Goal: Check status: Check status

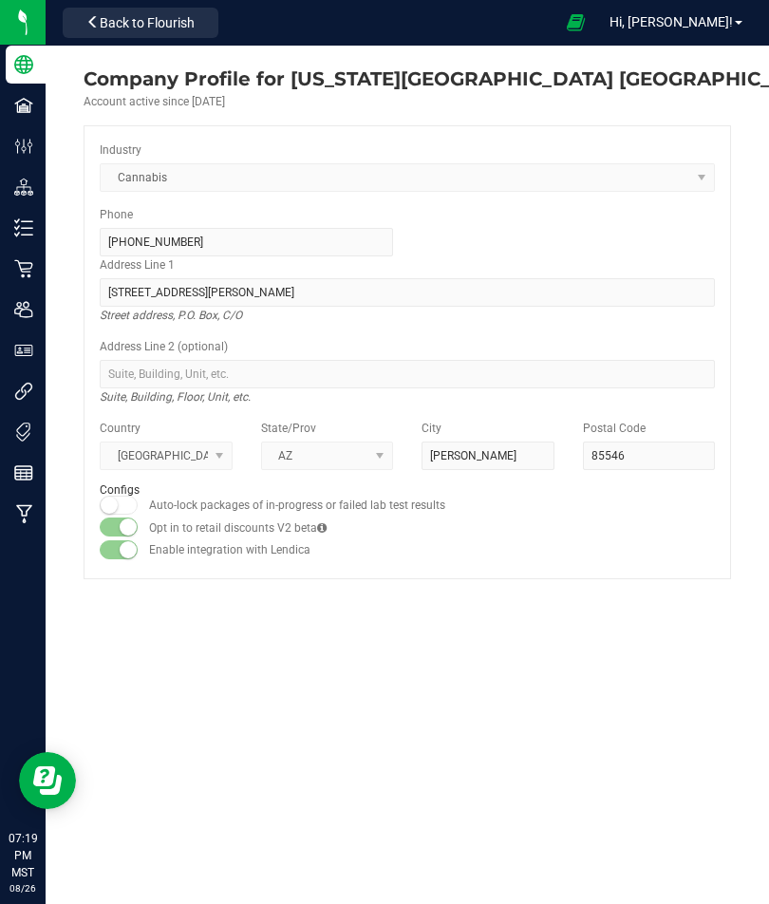
click at [677, 20] on span "Hi, [PERSON_NAME]!" at bounding box center [671, 21] width 123 height 15
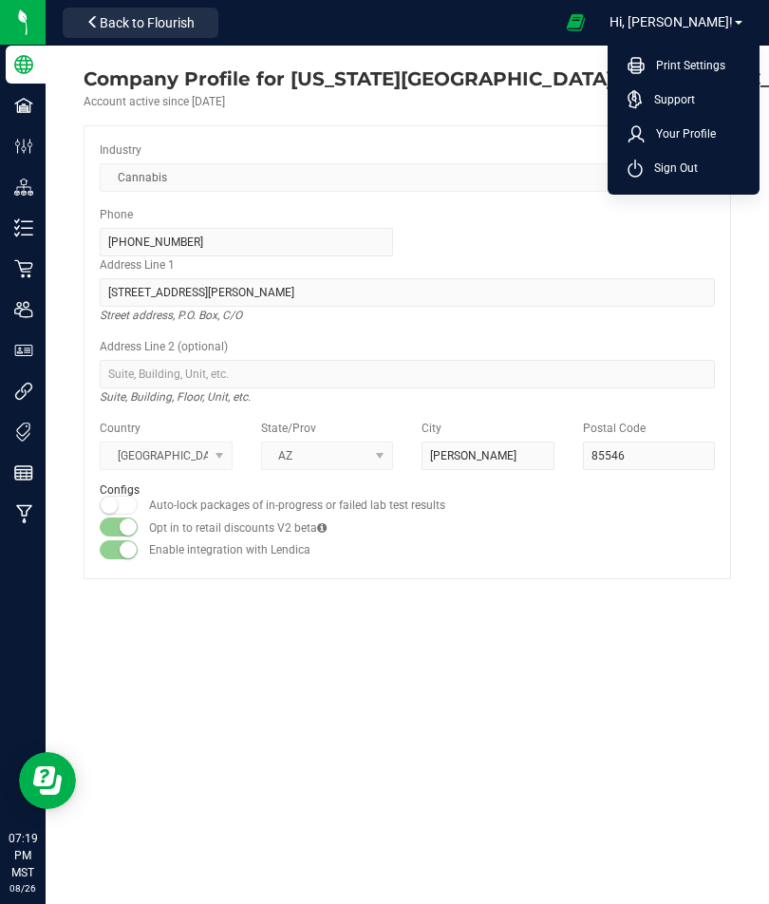
click at [698, 120] on li "Your Profile" at bounding box center [683, 134] width 142 height 34
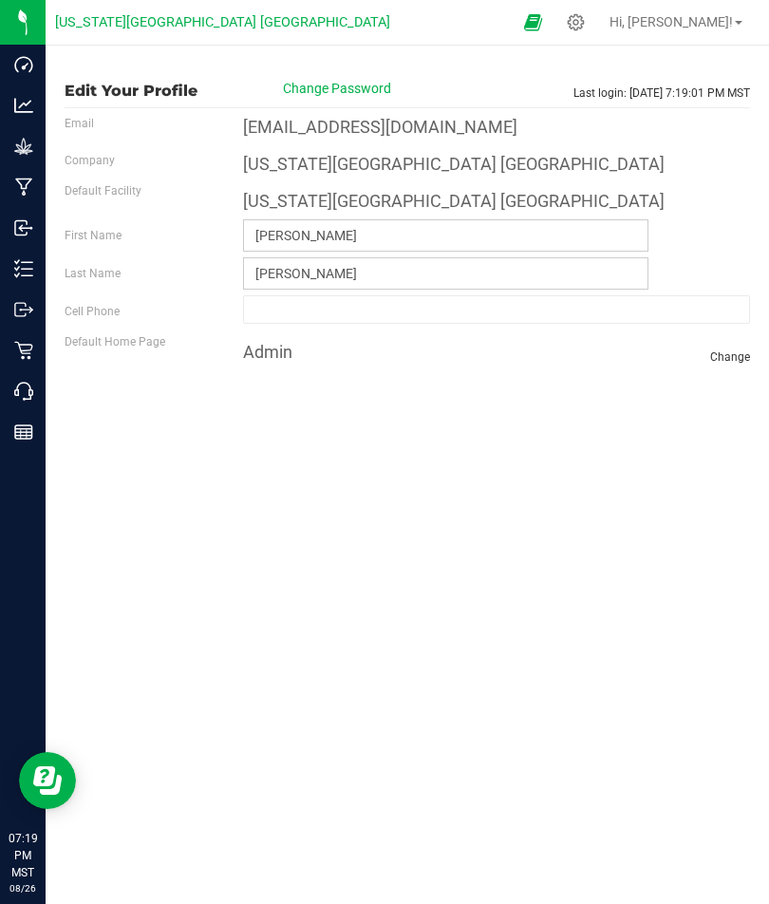
click at [16, 341] on icon at bounding box center [23, 350] width 19 height 19
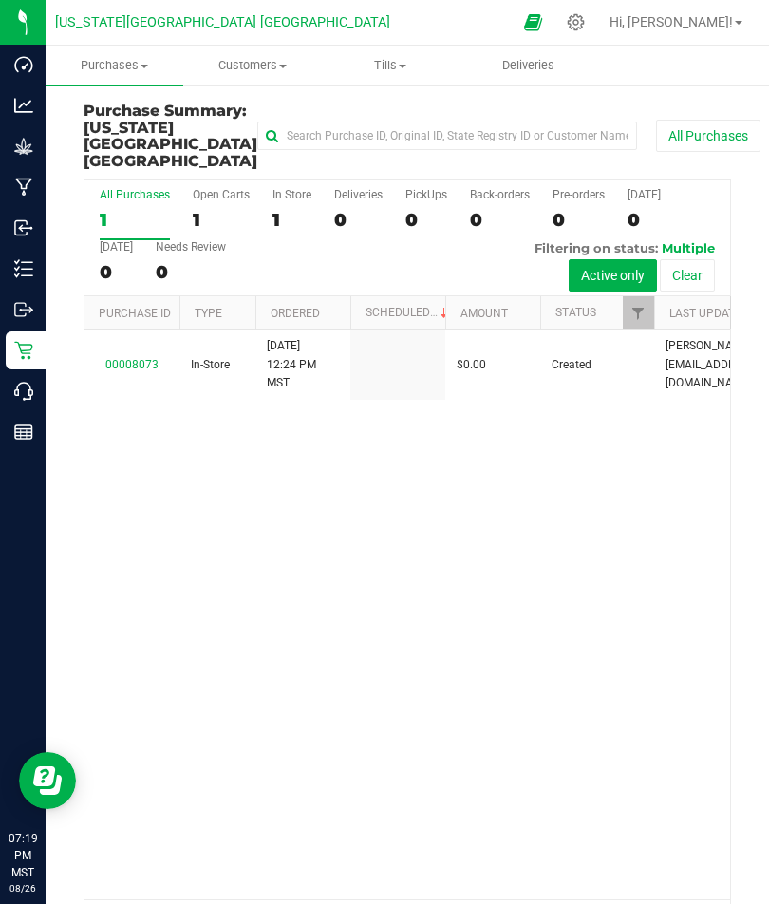
click at [218, 107] on h3 "Purchase Summary: [US_STATE][GEOGRAPHIC_DATA] [GEOGRAPHIC_DATA]" at bounding box center [171, 136] width 174 height 66
click at [117, 68] on span "Purchases" at bounding box center [115, 65] width 138 height 17
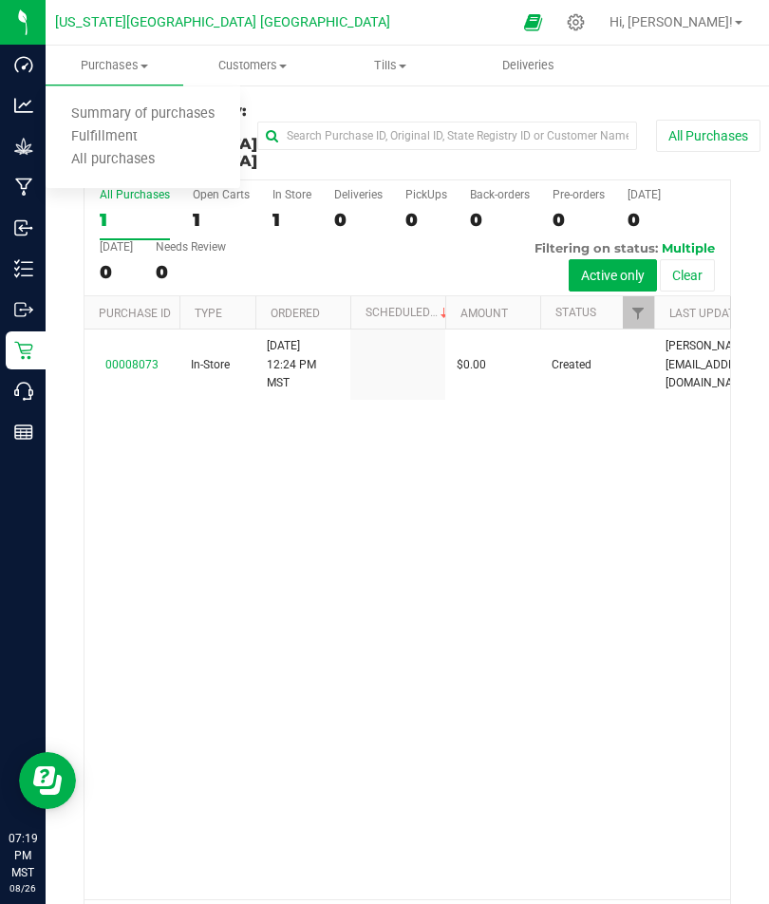
click at [80, 165] on span "All purchases" at bounding box center [113, 160] width 135 height 16
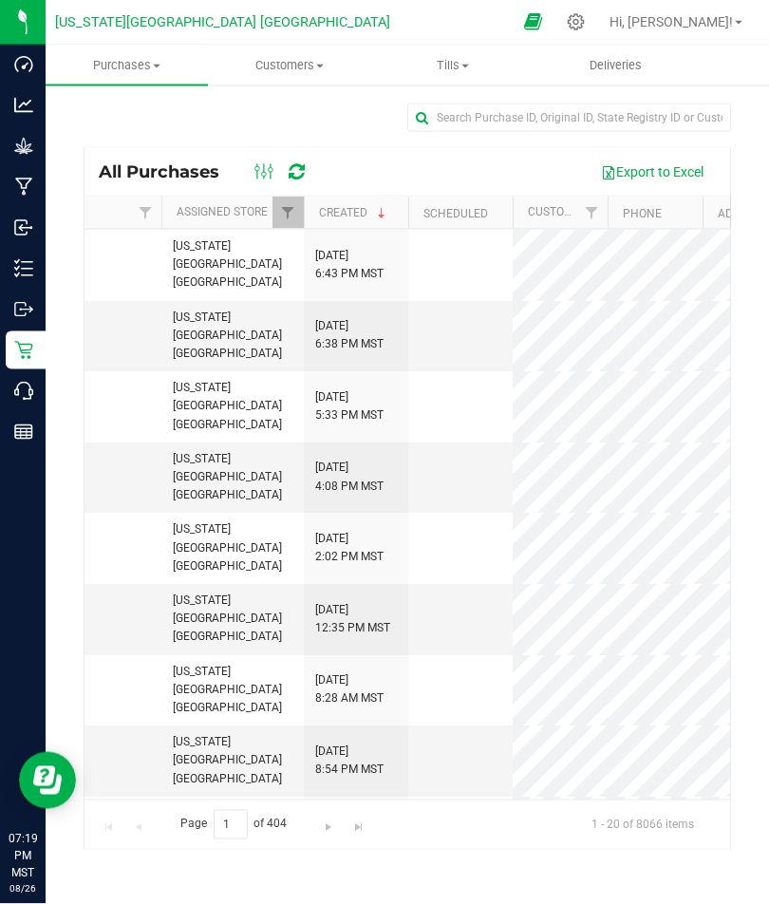
scroll to position [-8, 669]
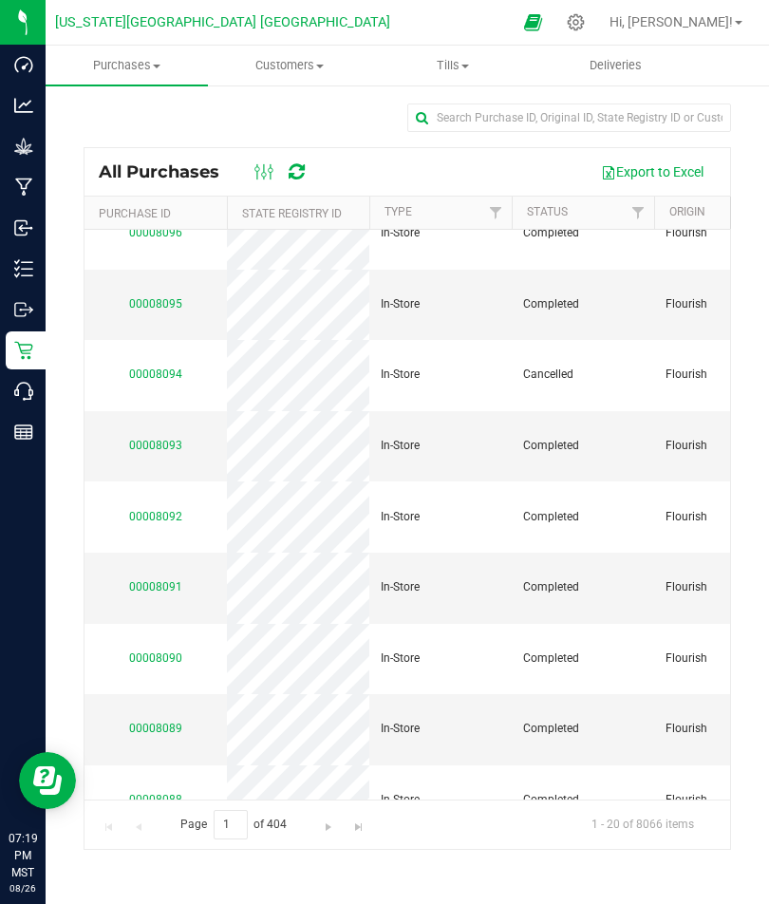
click at [146, 439] on link "00008093" at bounding box center [155, 445] width 53 height 13
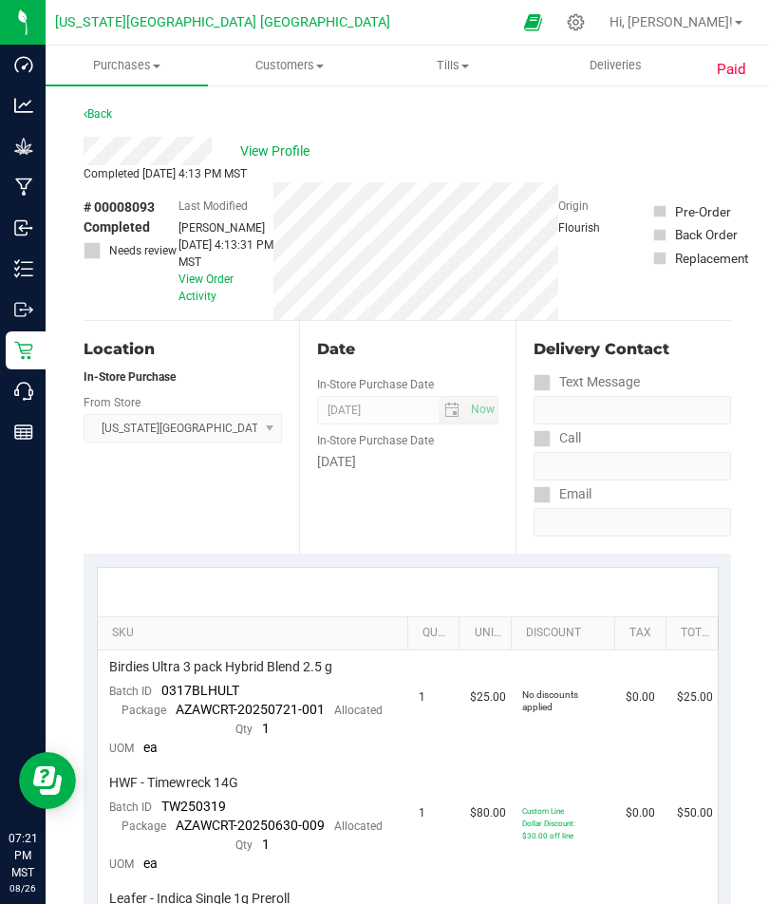
click at [98, 113] on link "Back" at bounding box center [98, 113] width 28 height 13
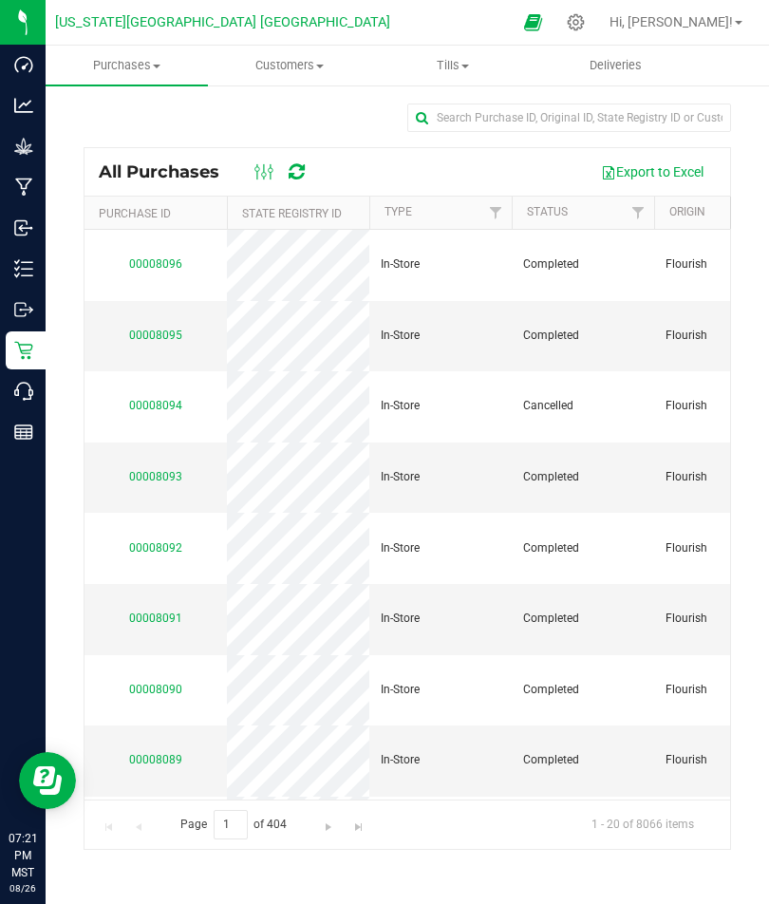
click at [159, 257] on link "00008096" at bounding box center [155, 263] width 53 height 13
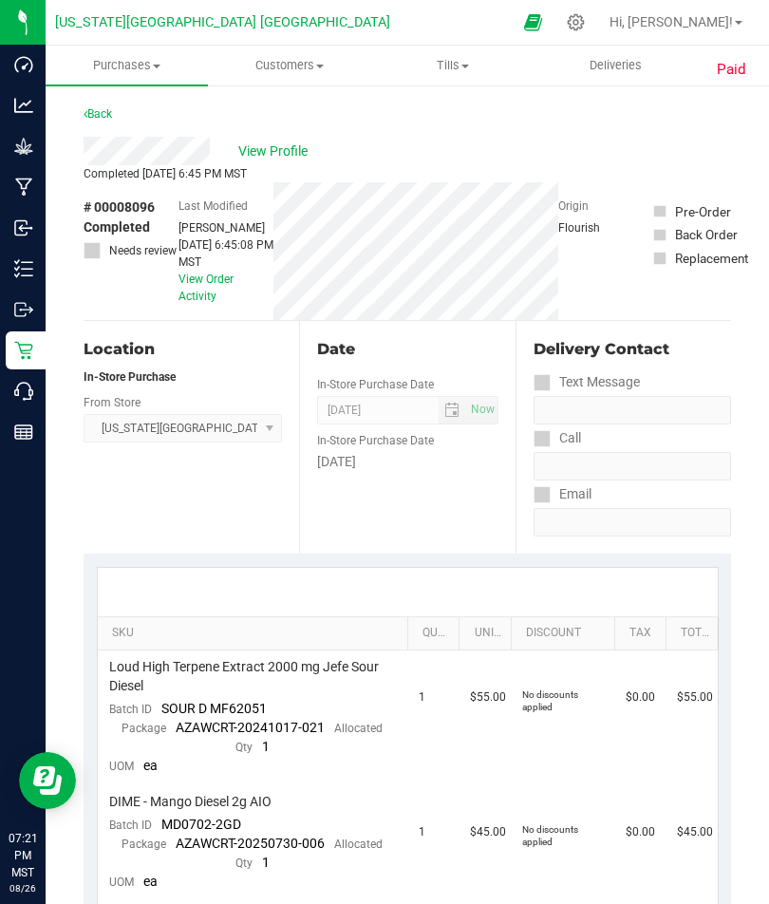
click at [101, 115] on link "Back" at bounding box center [98, 113] width 28 height 13
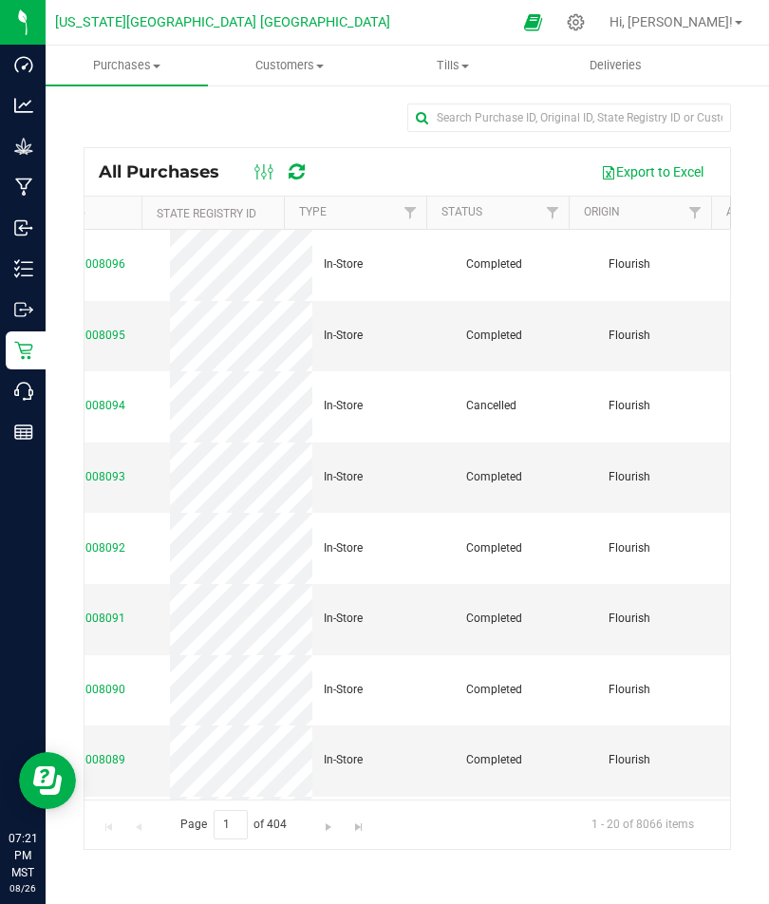
scroll to position [-11, 226]
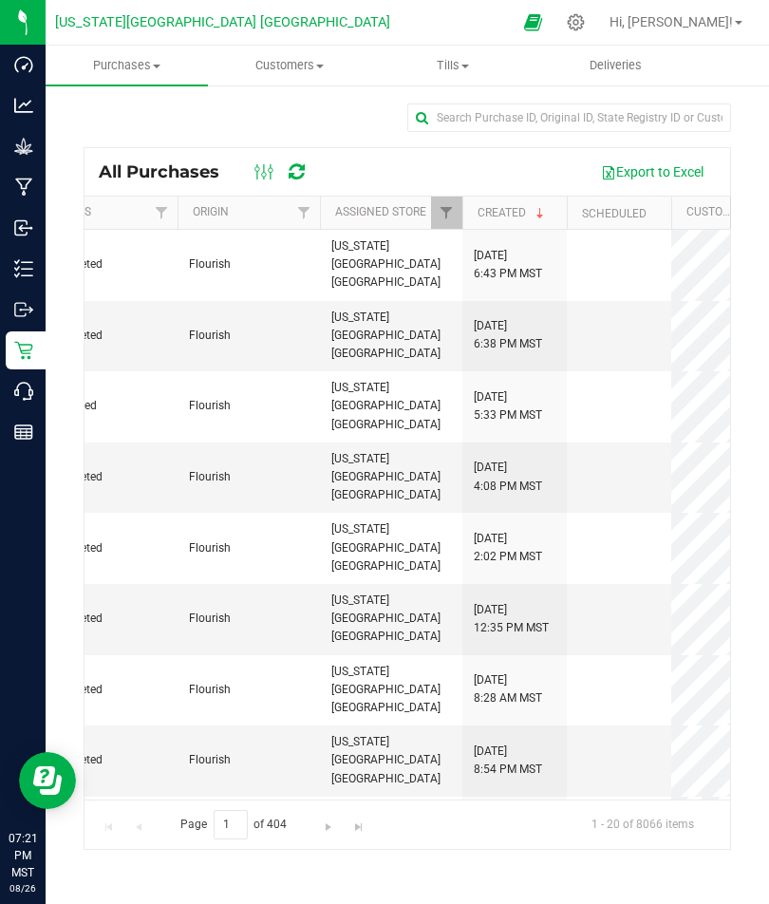
click at [0, 0] on p "Reports" at bounding box center [0, 0] width 0 height 0
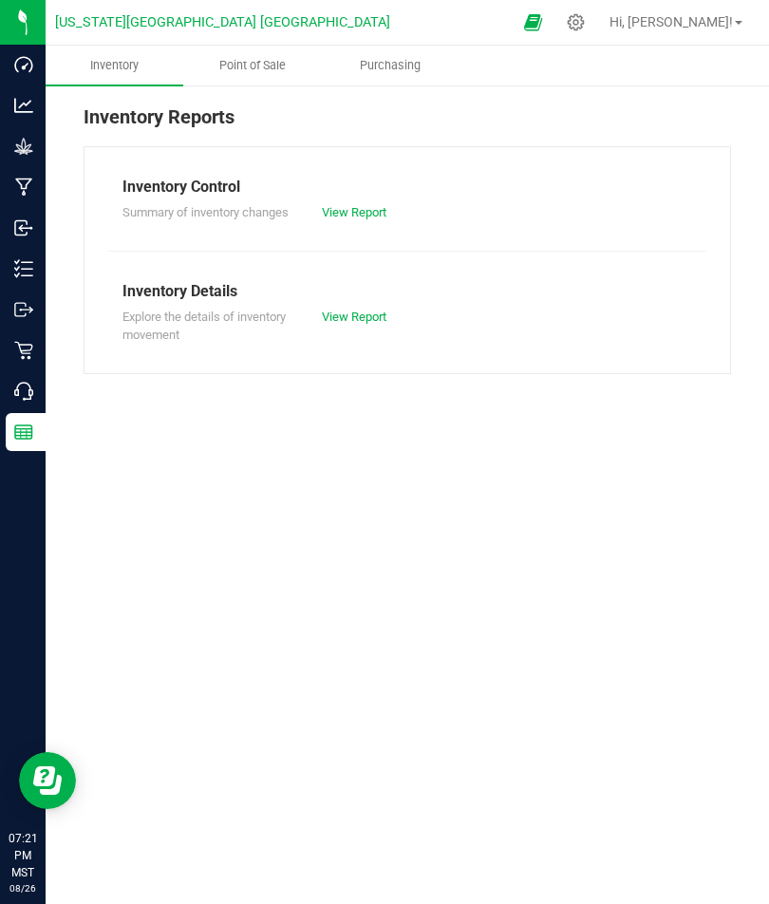
click at [256, 58] on span "Point of Sale" at bounding box center [253, 65] width 118 height 17
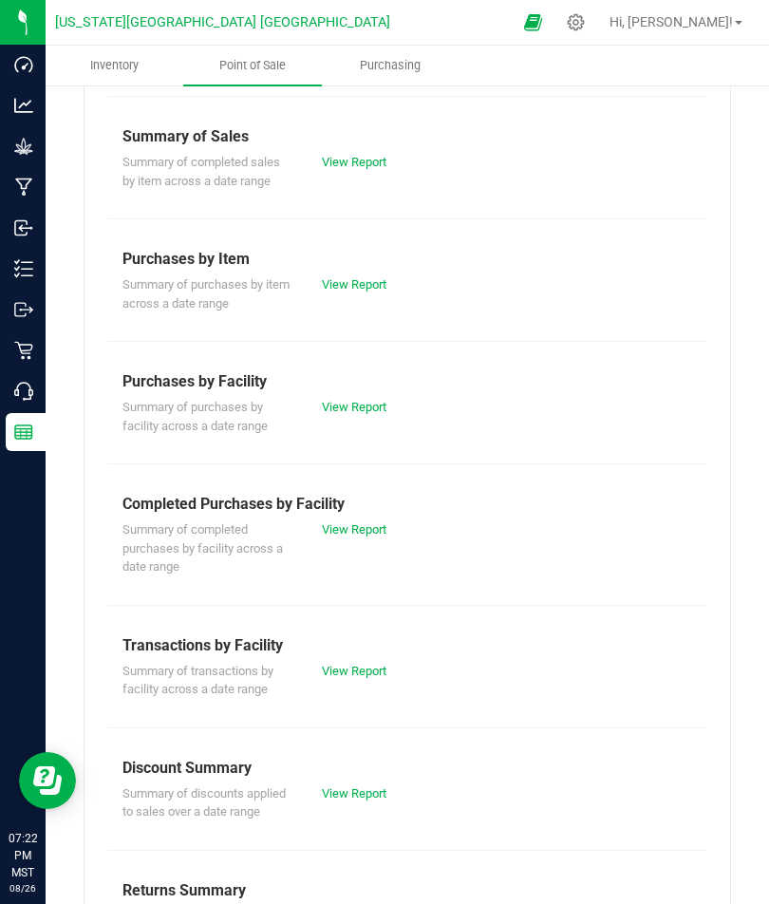
click at [339, 786] on link "View Report" at bounding box center [354, 793] width 65 height 14
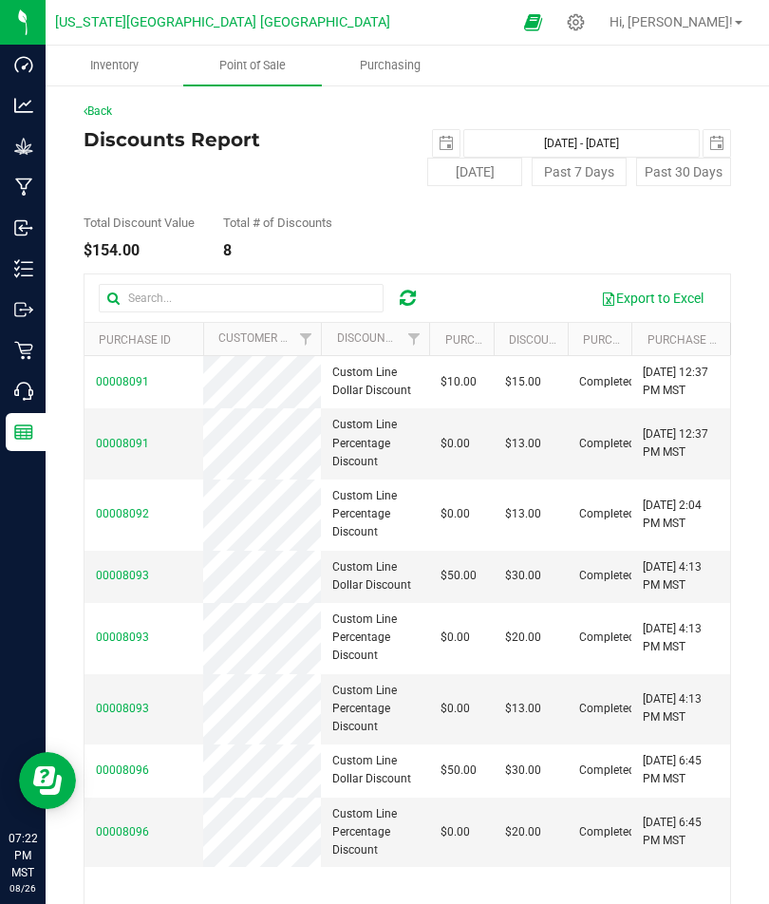
click at [9, 343] on div "Retail" at bounding box center [26, 350] width 40 height 38
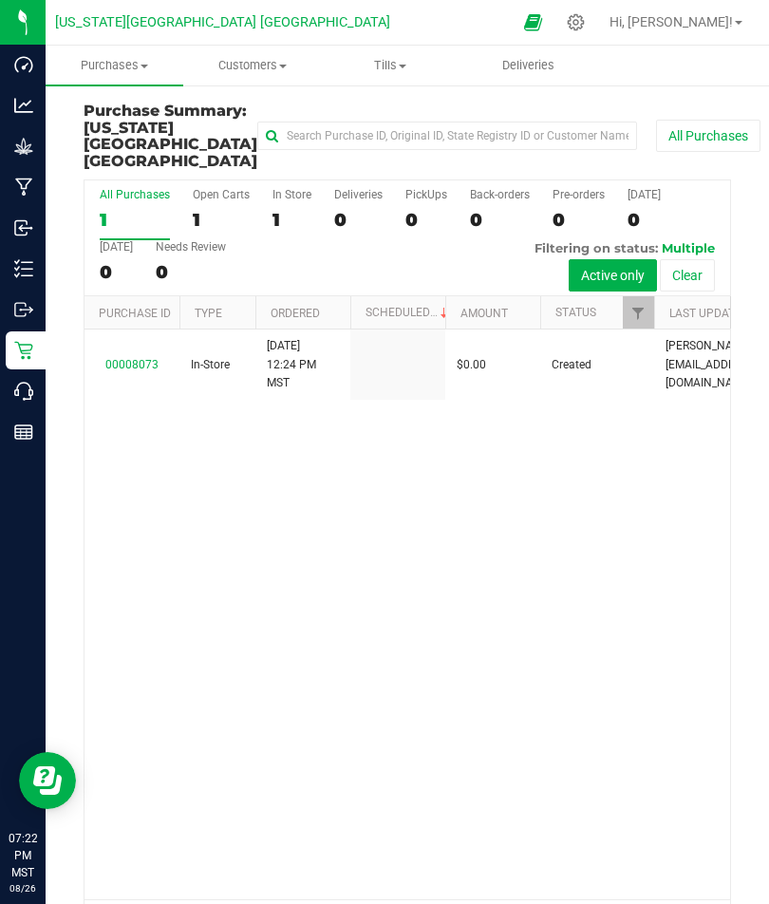
click at [402, 69] on span "Tills" at bounding box center [391, 65] width 136 height 17
click at [370, 104] on li "Manage tills" at bounding box center [416, 114] width 189 height 23
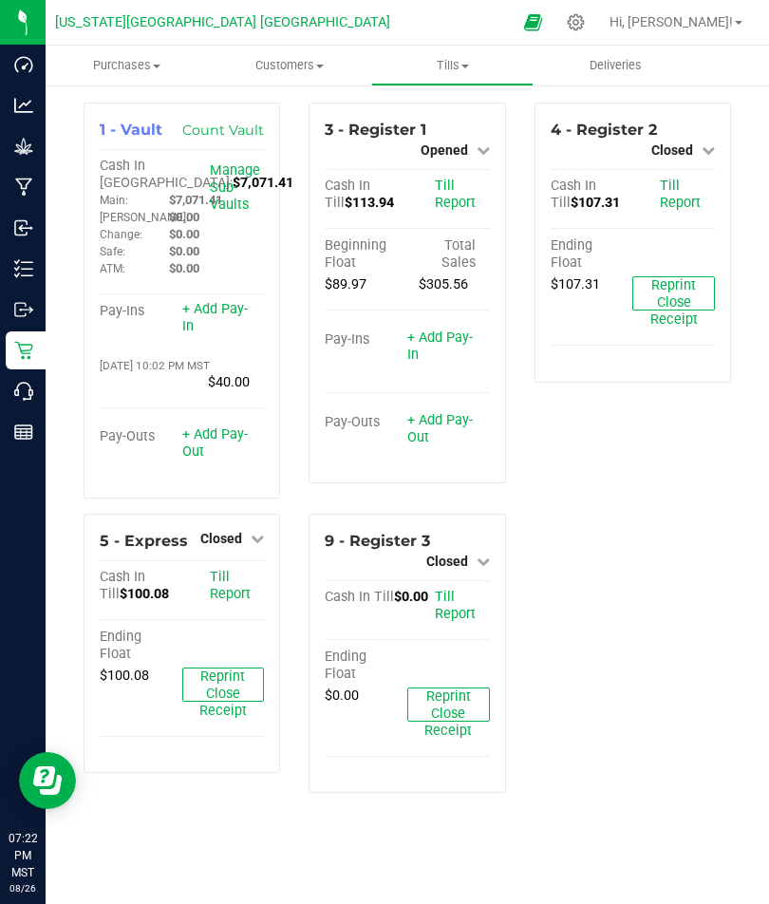
click at [15, 422] on icon at bounding box center [23, 431] width 19 height 19
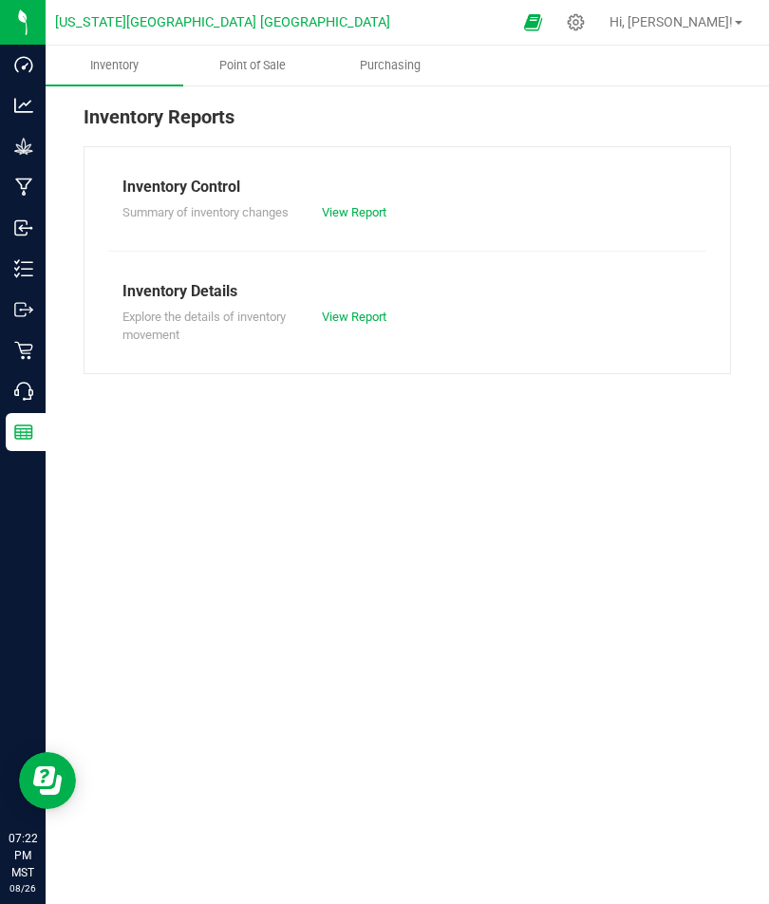
click at [0, 0] on p "Retail" at bounding box center [0, 0] width 0 height 0
click at [0, 0] on p "Inventory" at bounding box center [0, 0] width 0 height 0
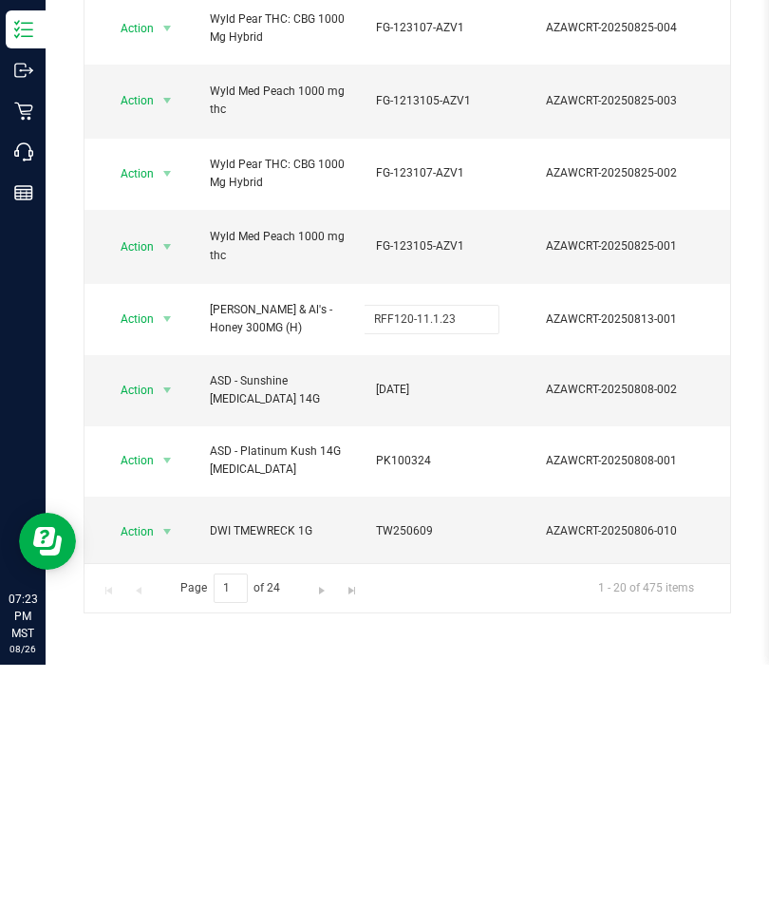
click at [61, 360] on div "All Packages Active Only Active Only Lab Samples Locked All Bulk Actions Add to…" at bounding box center [407, 373] width 723 height 579
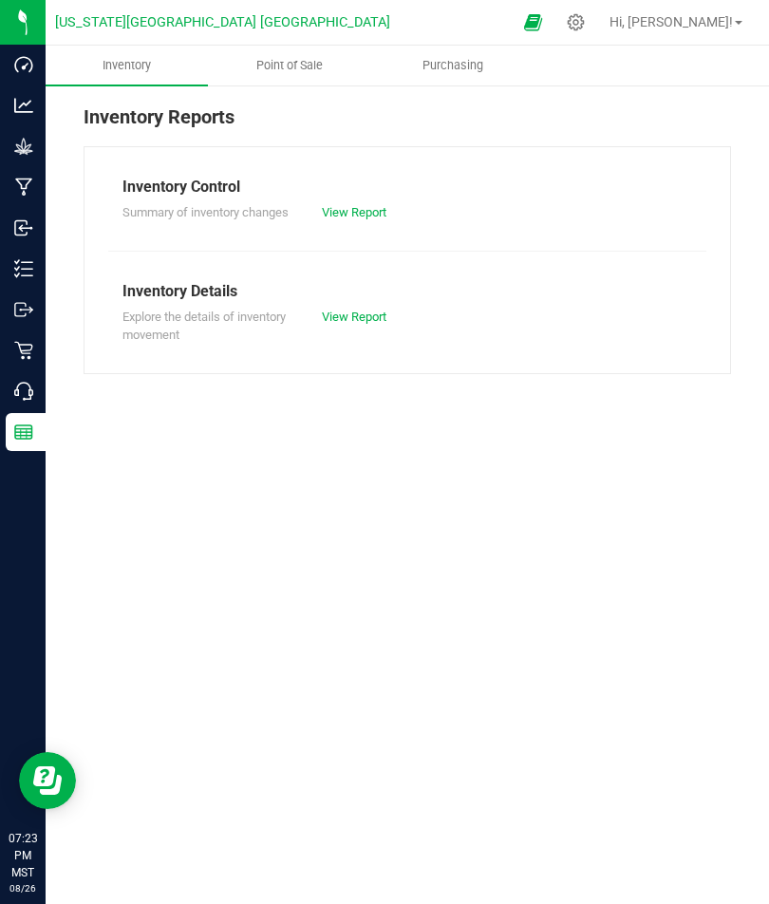
click at [711, 23] on span "Hi, [PERSON_NAME]!" at bounding box center [671, 21] width 123 height 15
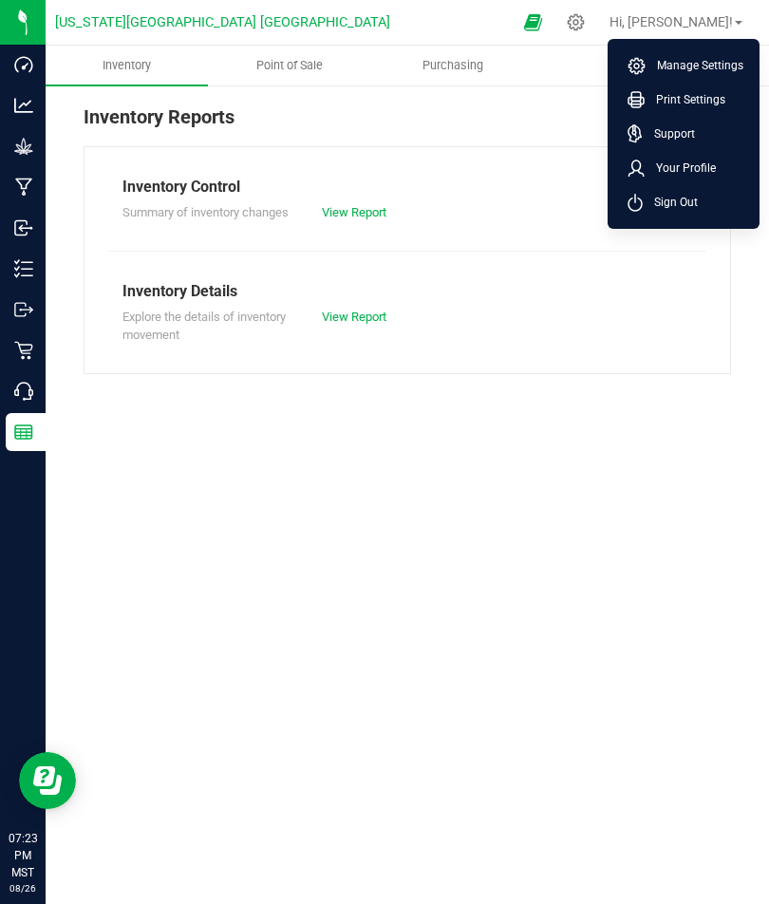
click at [699, 163] on span "Your Profile" at bounding box center [680, 168] width 71 height 19
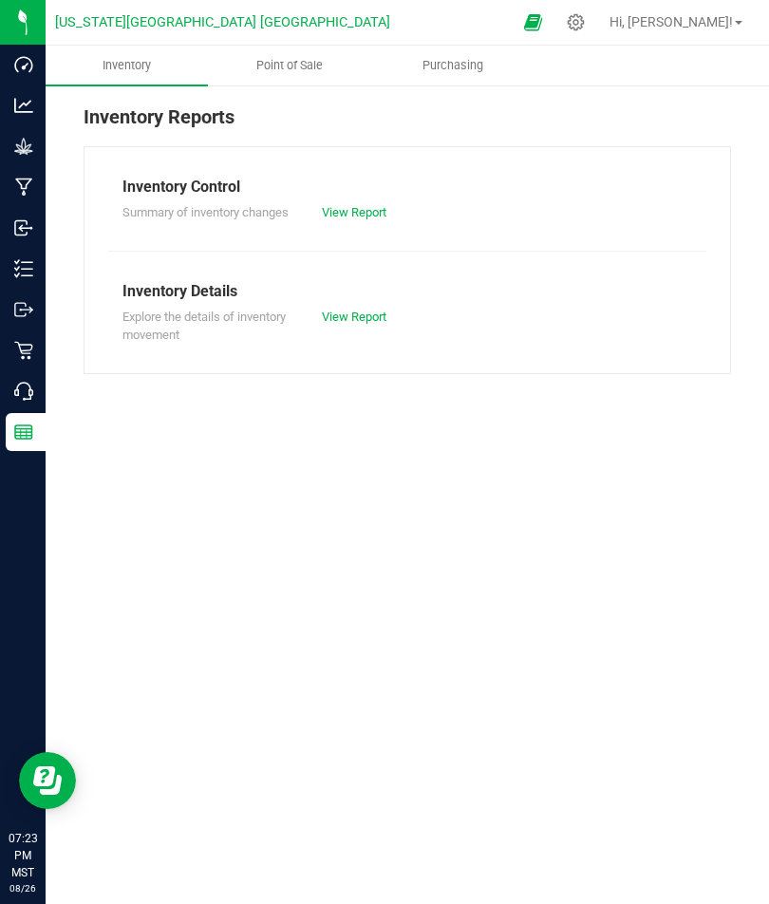
click at [27, 341] on icon at bounding box center [23, 350] width 19 height 19
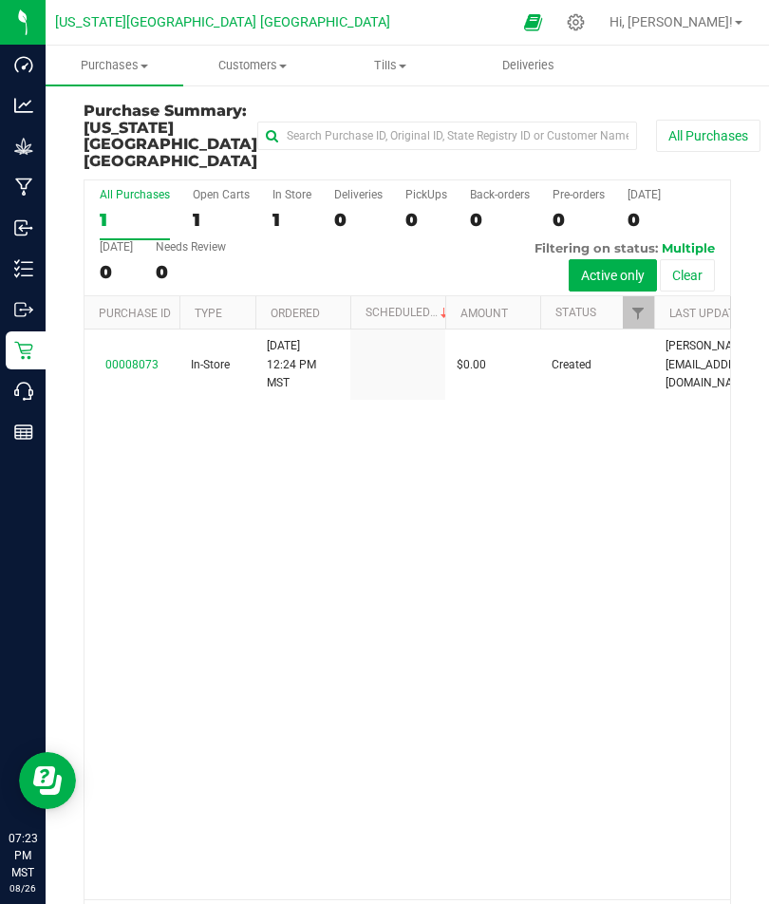
click at [195, 69] on span "Customers" at bounding box center [252, 65] width 136 height 17
click at [94, 59] on span "Purchases" at bounding box center [115, 65] width 136 height 17
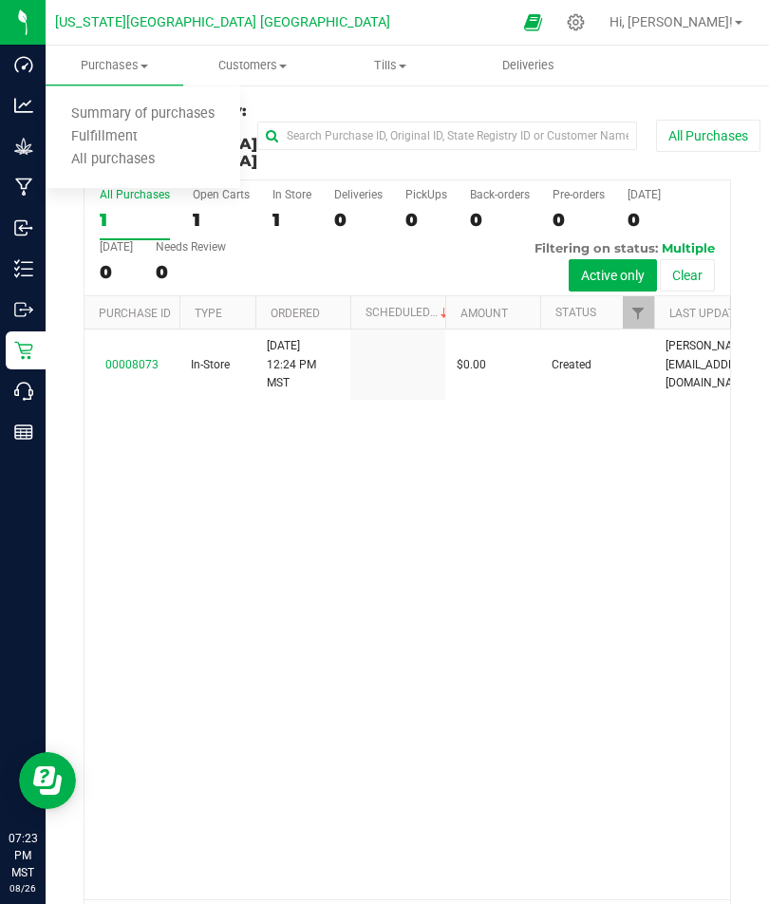
click at [103, 58] on span "Purchases" at bounding box center [115, 65] width 138 height 17
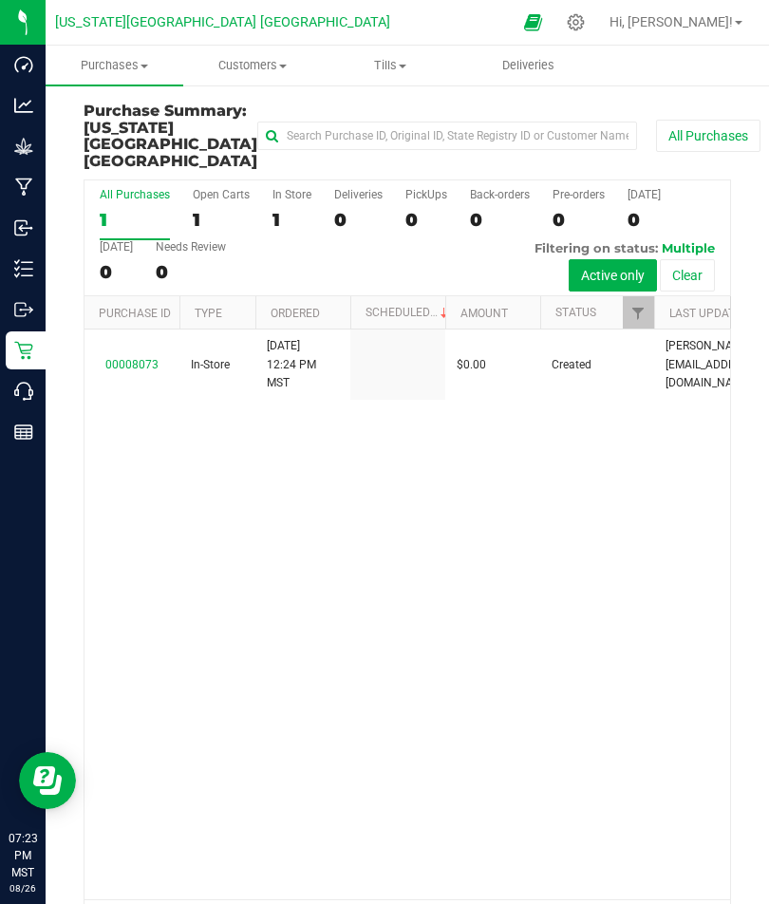
click at [82, 59] on span "Purchases" at bounding box center [115, 65] width 138 height 17
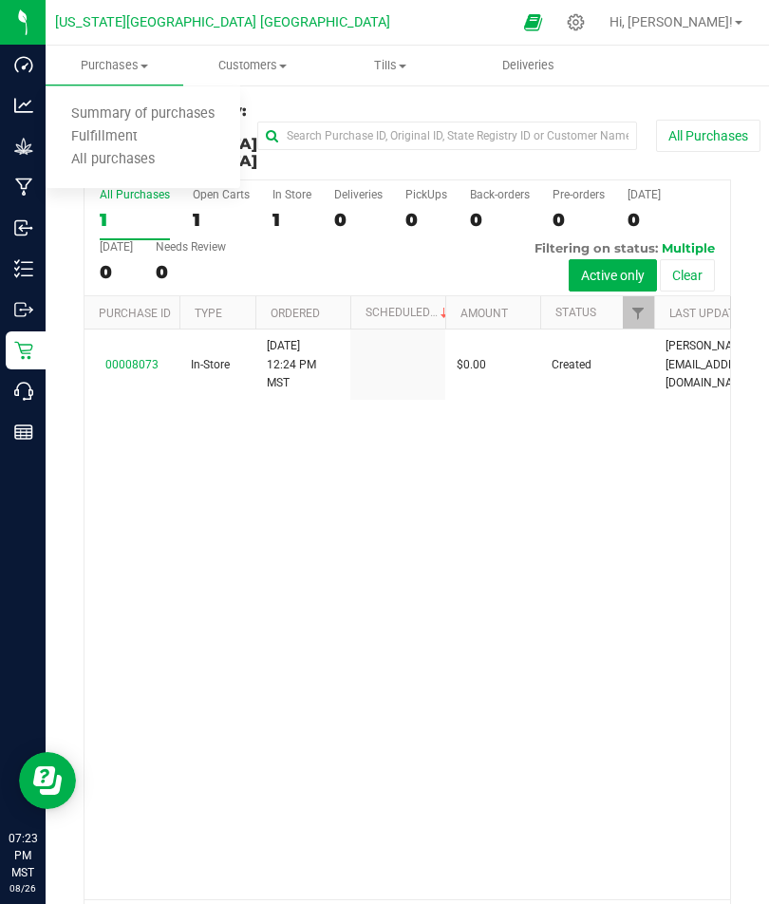
click at [89, 160] on span "All purchases" at bounding box center [113, 160] width 135 height 16
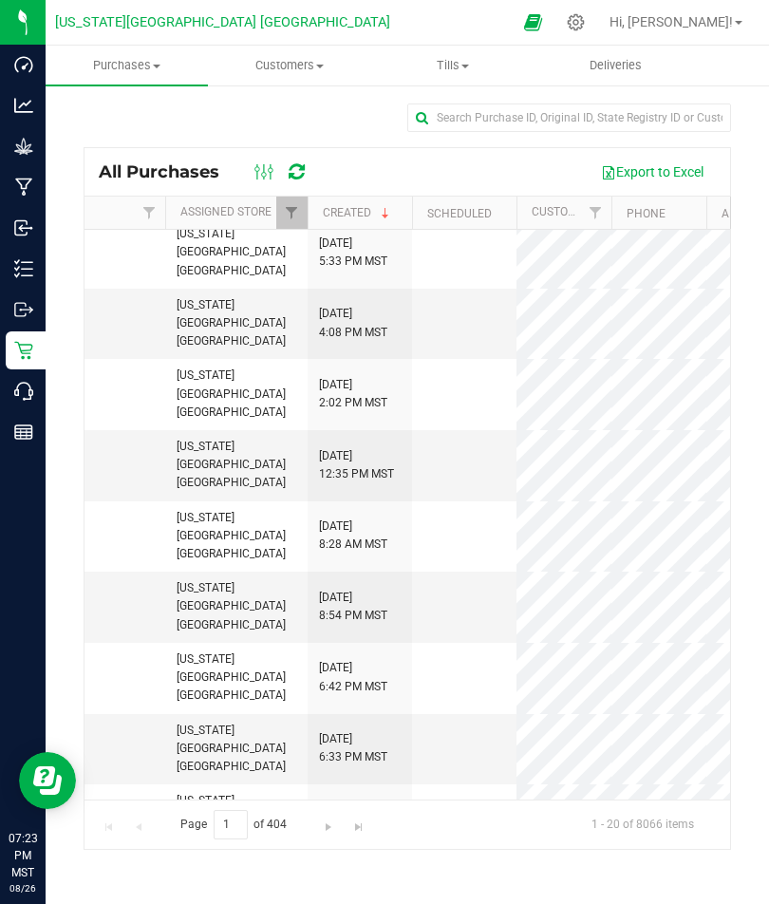
scroll to position [152, 685]
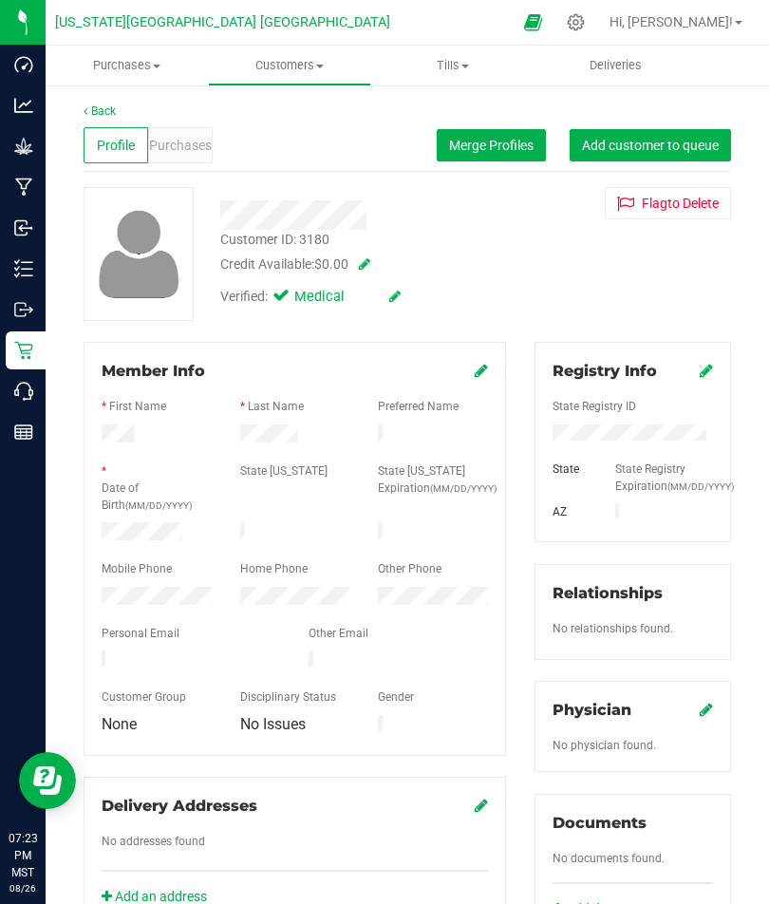
click at [103, 105] on link "Back" at bounding box center [100, 110] width 32 height 13
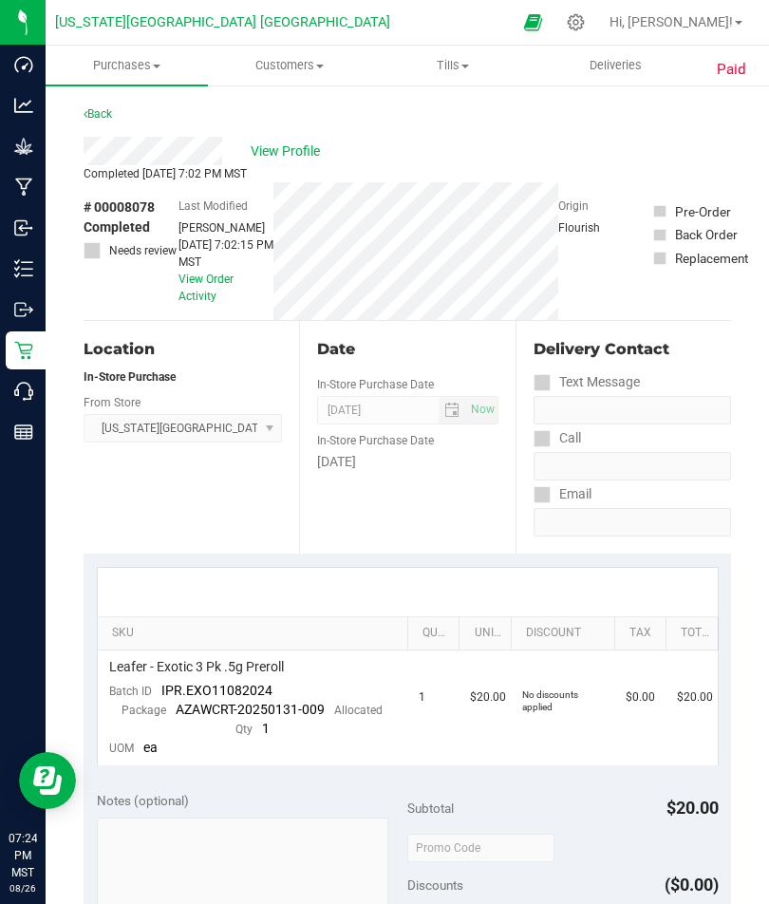
click at [99, 112] on link "Back" at bounding box center [98, 113] width 28 height 13
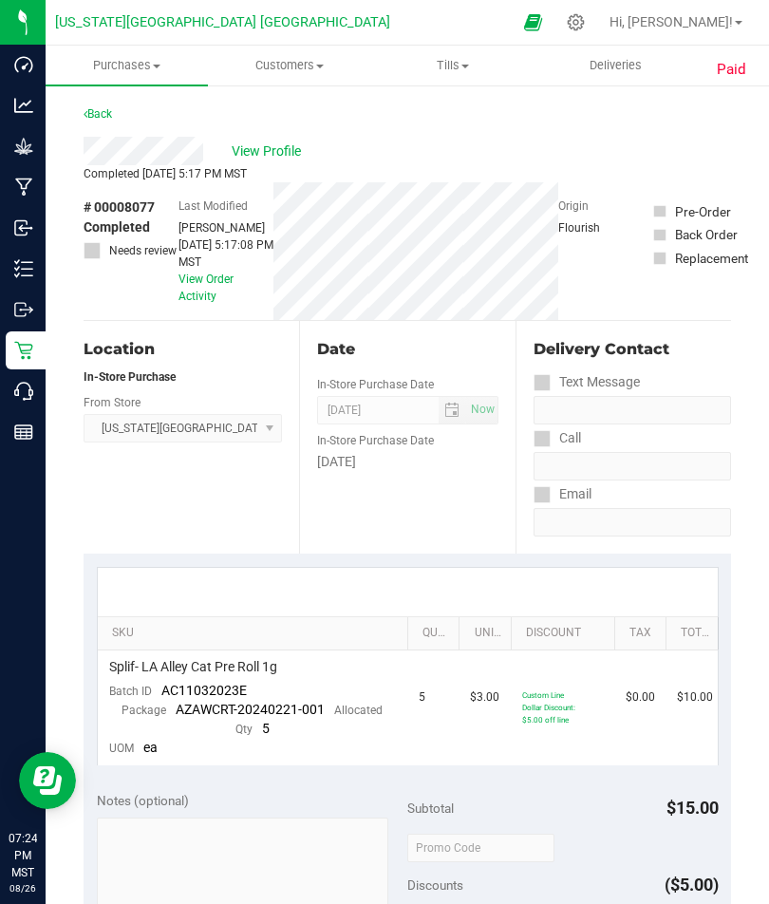
click at [109, 116] on link "Back" at bounding box center [98, 113] width 28 height 13
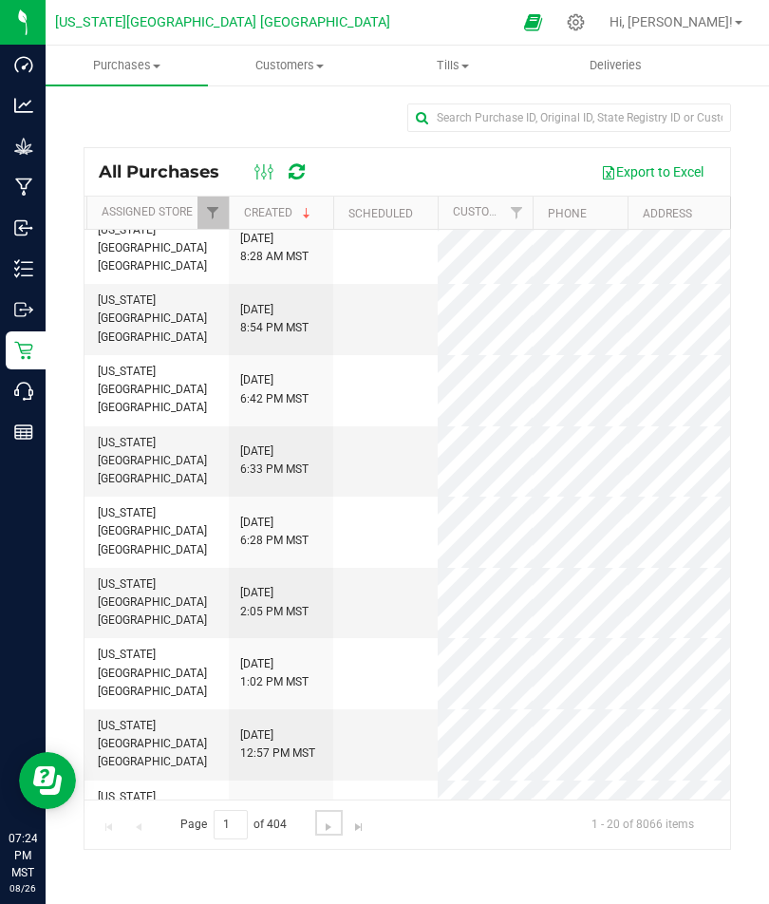
click at [321, 835] on link "Go to the next page" at bounding box center [329, 823] width 28 height 26
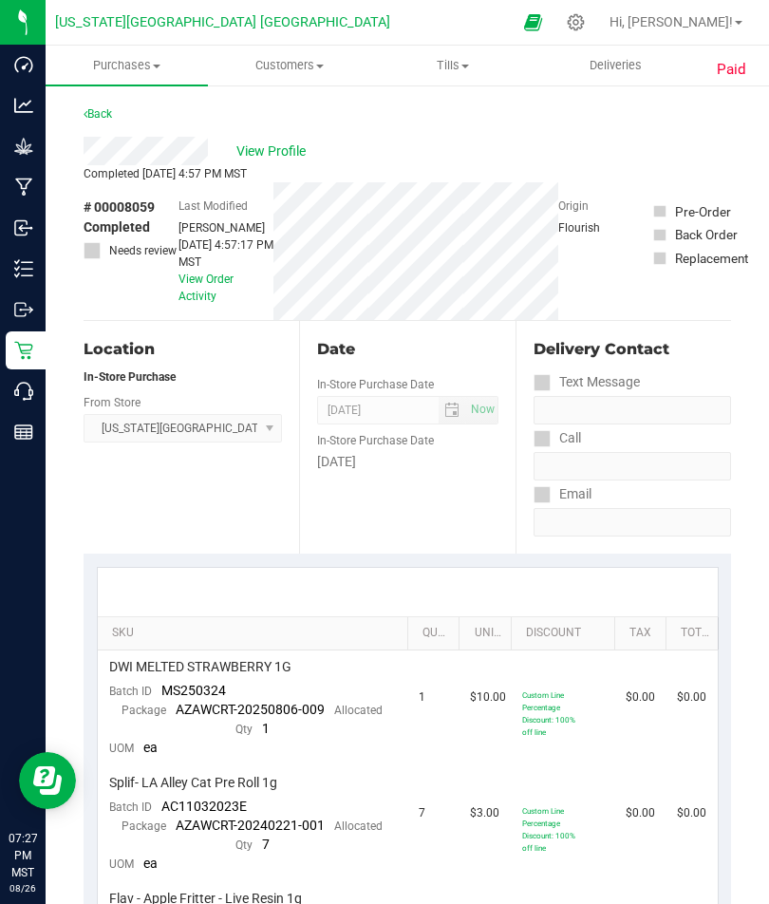
click at [101, 118] on link "Back" at bounding box center [98, 113] width 28 height 13
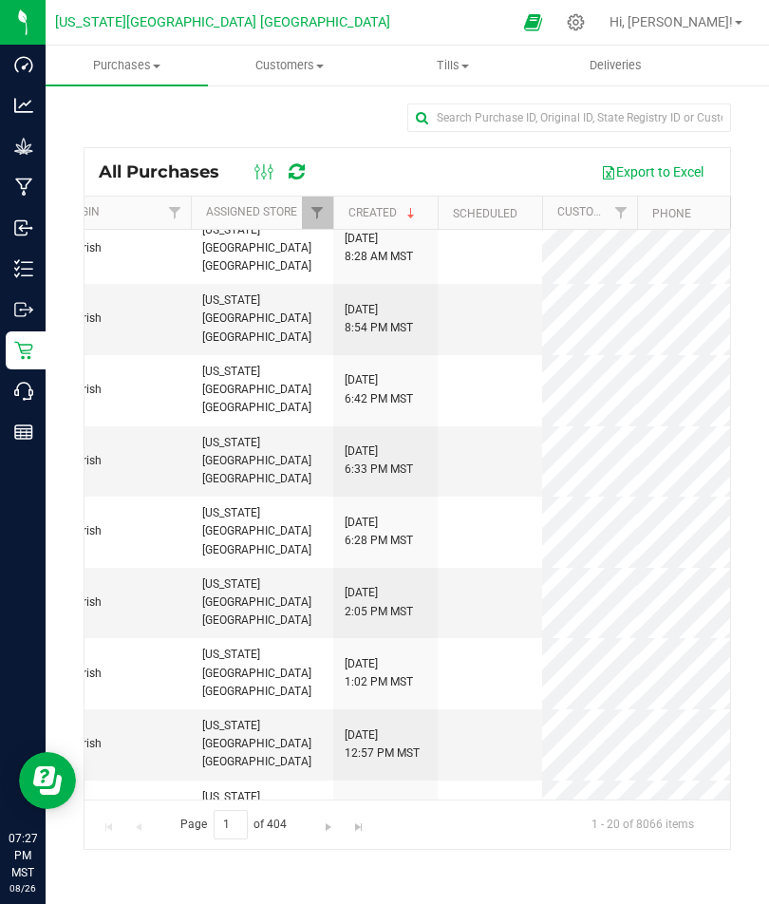
scroll to position [0, 607]
click at [310, 849] on div "Page 1 of 404 1 - 20 of 8066 items" at bounding box center [407, 823] width 646 height 49
click at [316, 835] on link "Go to the next page" at bounding box center [329, 823] width 28 height 26
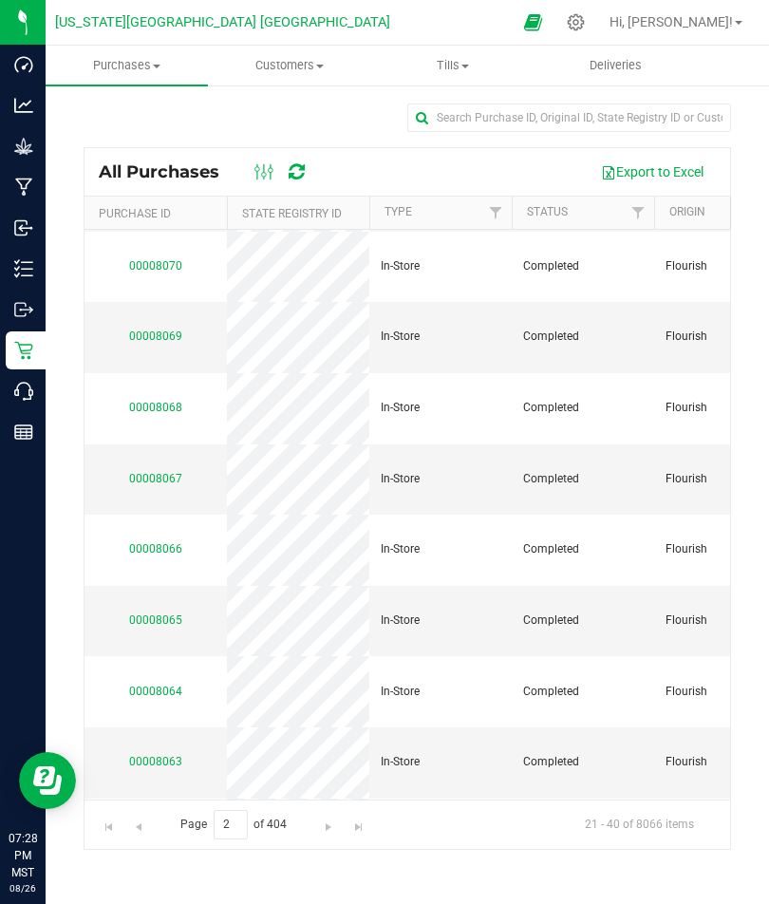
click at [159, 613] on link "00008065" at bounding box center [155, 619] width 53 height 13
